Goal: Transaction & Acquisition: Purchase product/service

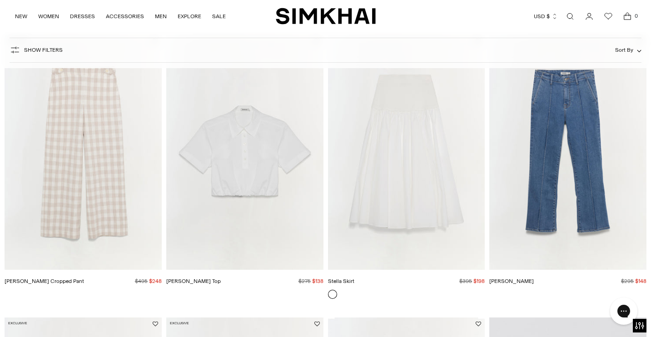
scroll to position [997, 0]
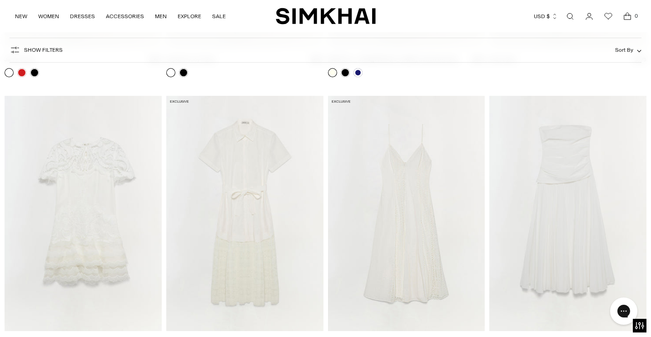
scroll to position [1098, 0]
